Goal: Check status: Check status

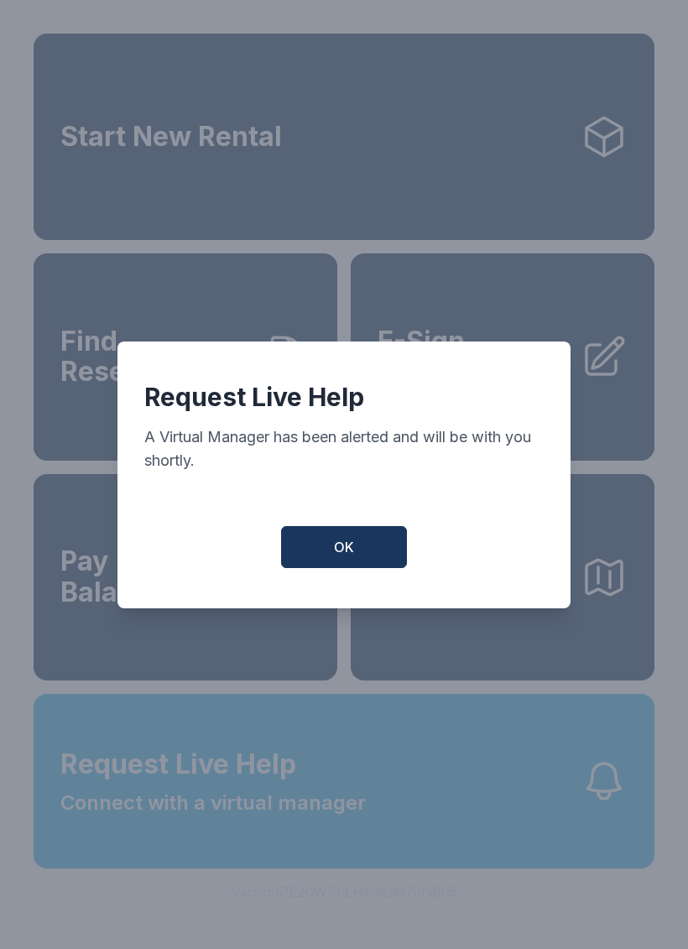
click at [340, 568] on button "OK" at bounding box center [344, 547] width 126 height 42
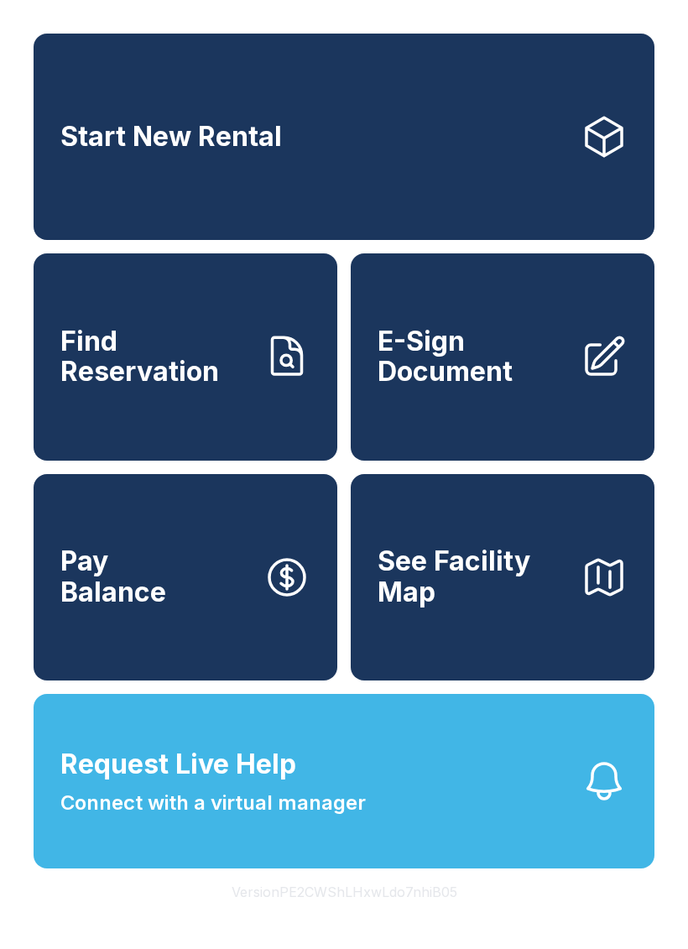
click at [340, 577] on div "Start New Rental Find Reservation E-Sign Document Pay Balance See Facility Map" at bounding box center [344, 357] width 621 height 647
click at [513, 856] on button "Request Live Help Connect with a virtual manager" at bounding box center [344, 781] width 621 height 175
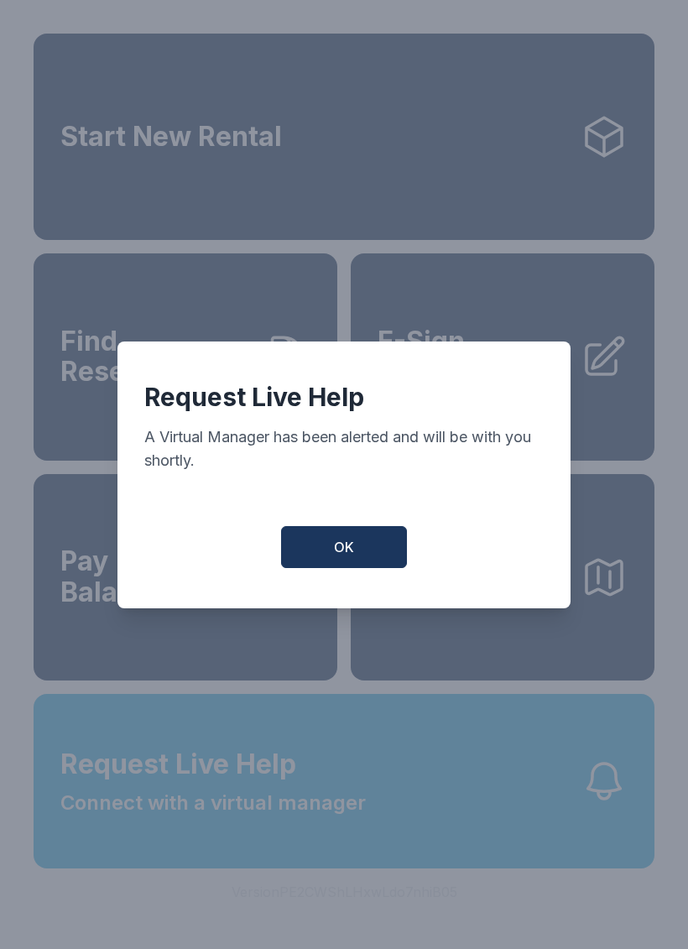
click at [364, 556] on button "OK" at bounding box center [344, 547] width 126 height 42
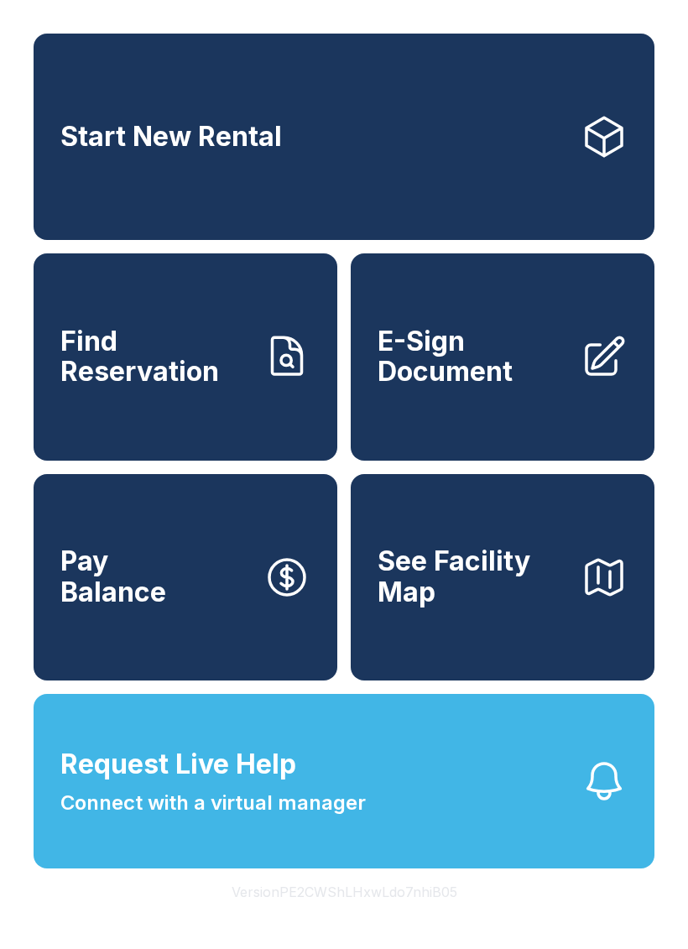
click at [160, 373] on span "Find Reservation" at bounding box center [155, 356] width 190 height 61
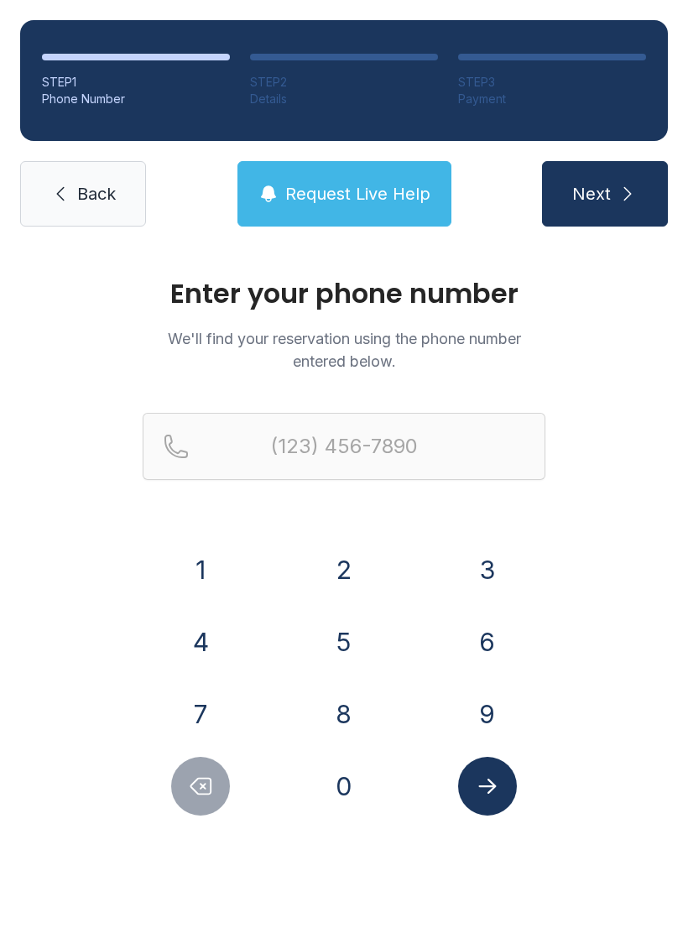
click at [89, 175] on link "Back" at bounding box center [83, 193] width 126 height 65
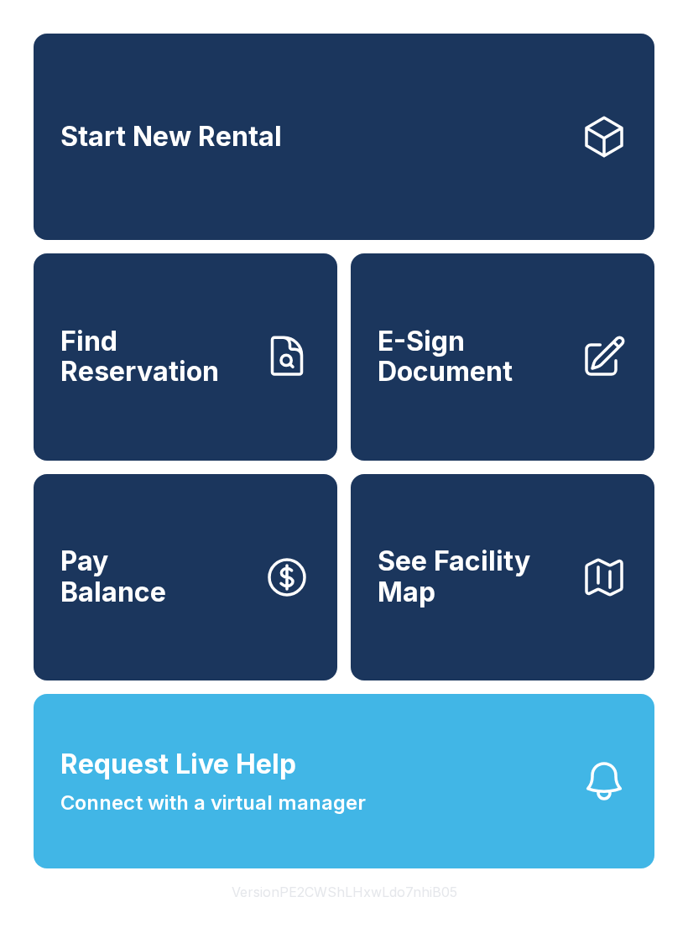
click at [166, 409] on link "Find Reservation" at bounding box center [186, 356] width 304 height 206
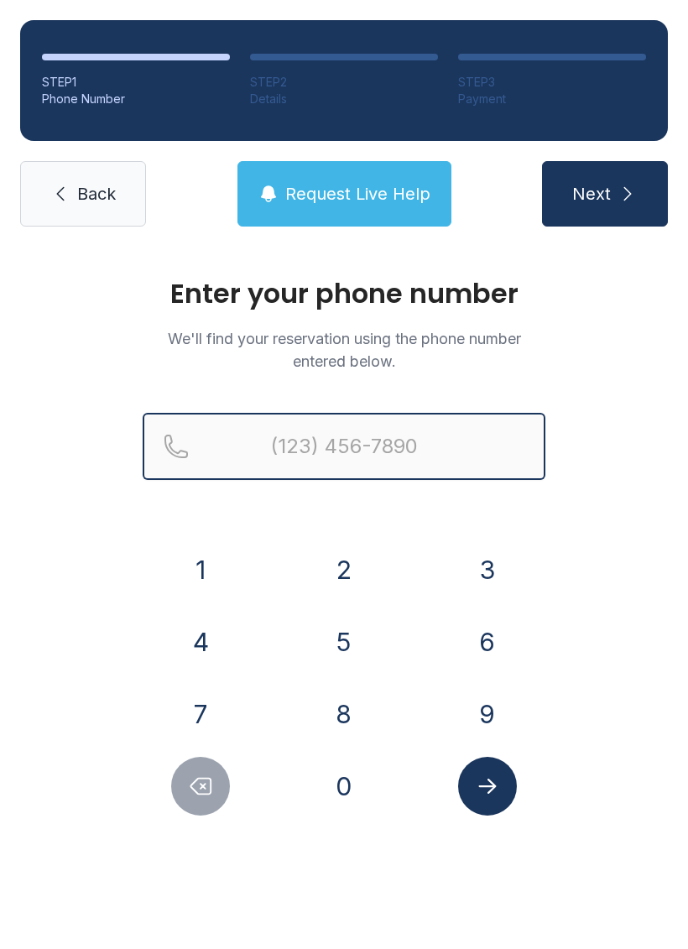
click at [359, 446] on input "Reservation phone number" at bounding box center [344, 446] width 403 height 67
type input "("
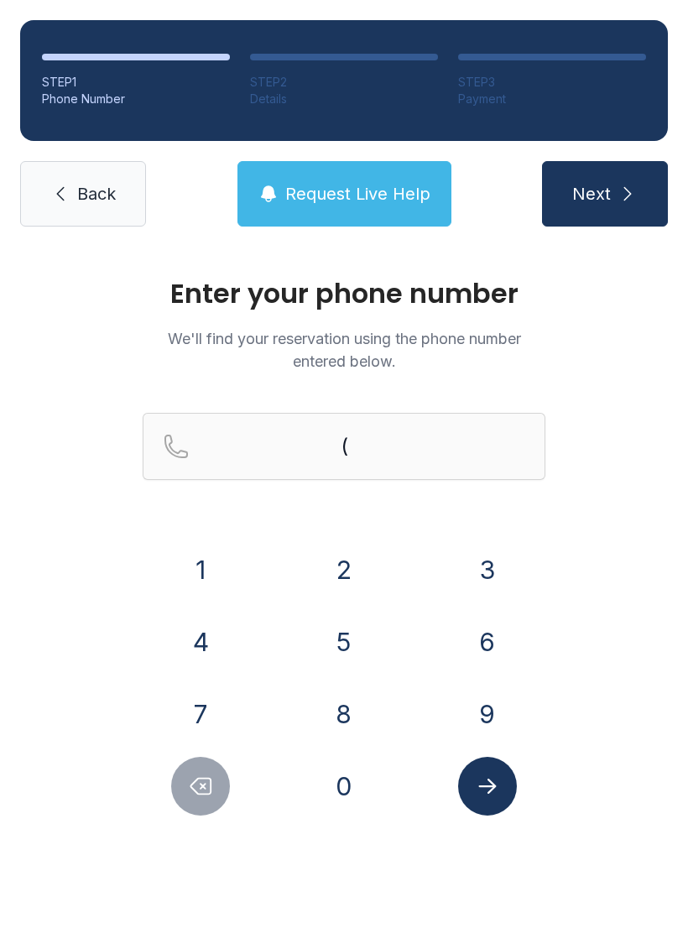
click at [650, 577] on div "Enter your phone number We'll find your reservation using the phone number ente…" at bounding box center [344, 565] width 688 height 636
click at [363, 651] on button "5" at bounding box center [344, 642] width 59 height 59
click at [217, 712] on button "7" at bounding box center [200, 714] width 59 height 59
click at [356, 810] on button "0" at bounding box center [344, 786] width 59 height 59
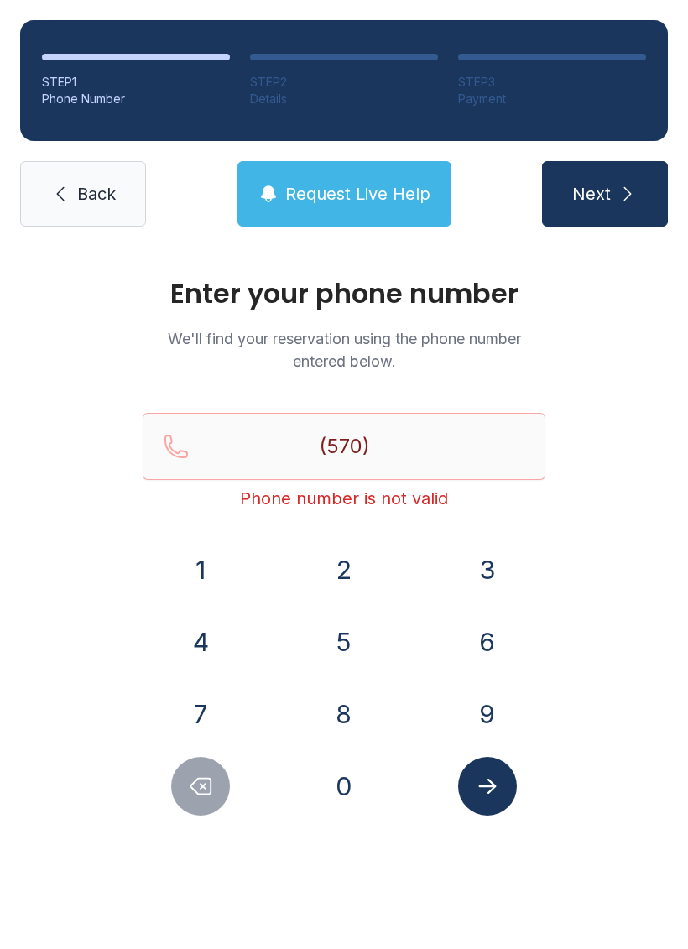
click at [356, 564] on button "2" at bounding box center [344, 569] width 59 height 59
click at [223, 644] on button "4" at bounding box center [200, 642] width 59 height 59
click at [478, 717] on button "9" at bounding box center [487, 714] width 59 height 59
click at [224, 710] on button "7" at bounding box center [200, 714] width 59 height 59
click at [222, 573] on button "1" at bounding box center [200, 569] width 59 height 59
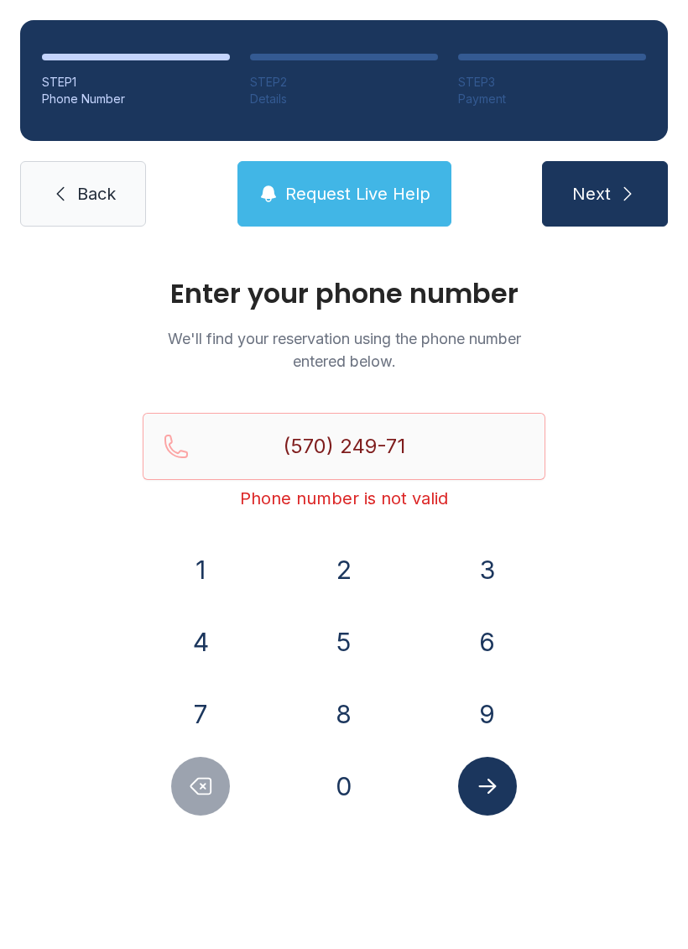
click at [496, 639] on button "6" at bounding box center [487, 642] width 59 height 59
click at [212, 713] on button "7" at bounding box center [200, 714] width 59 height 59
type input "[PHONE_NUMBER]"
click at [488, 796] on icon "Submit lookup form" at bounding box center [487, 786] width 25 height 25
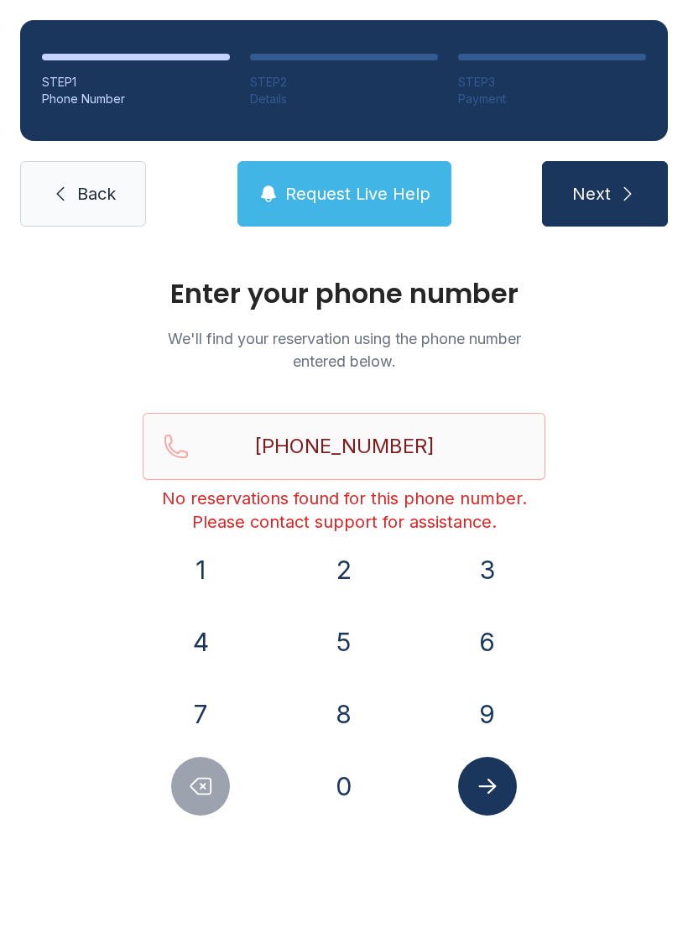
click at [123, 193] on link "Back" at bounding box center [83, 193] width 126 height 65
